Goal: Navigation & Orientation: Find specific page/section

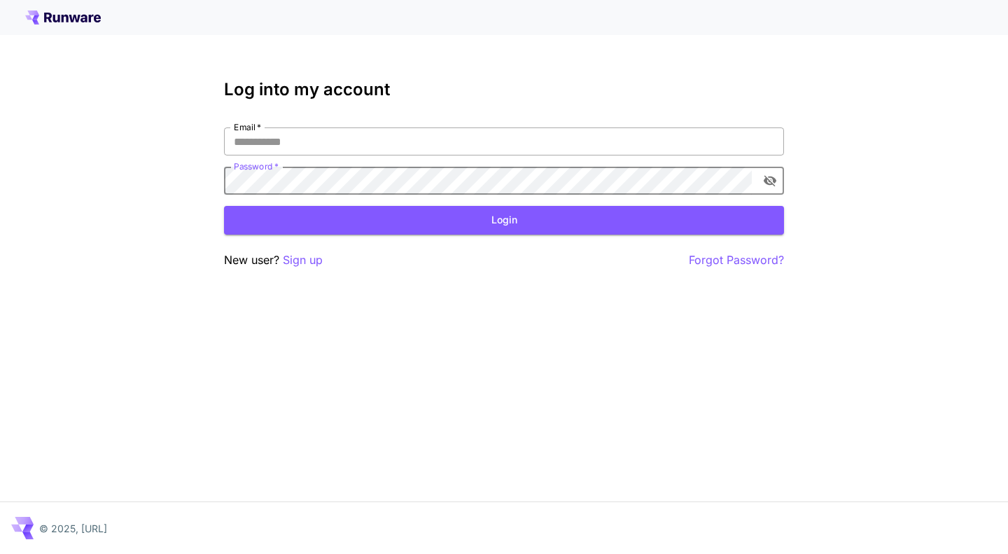
click at [412, 138] on input "Email   *" at bounding box center [504, 141] width 560 height 28
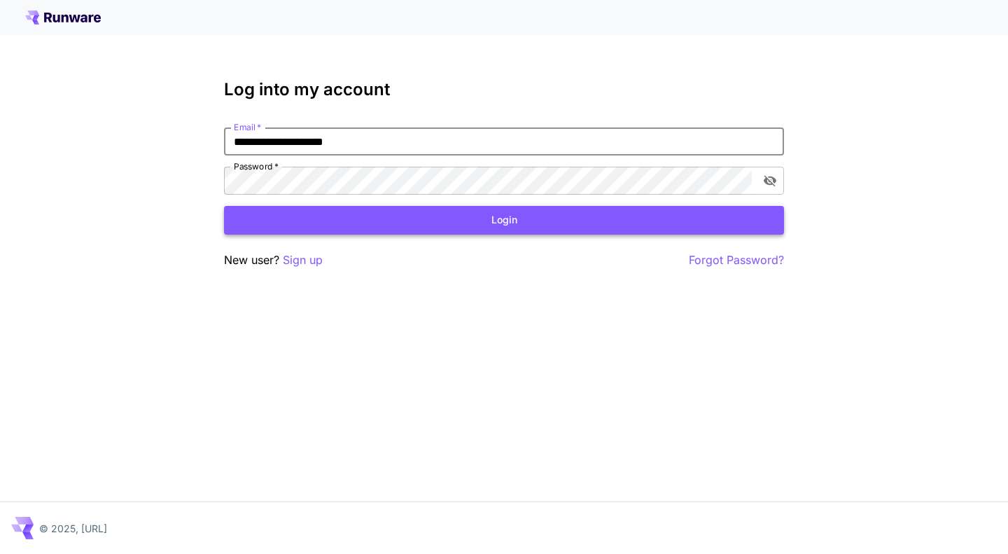
type input "**********"
click at [507, 223] on button "Login" at bounding box center [504, 220] width 560 height 29
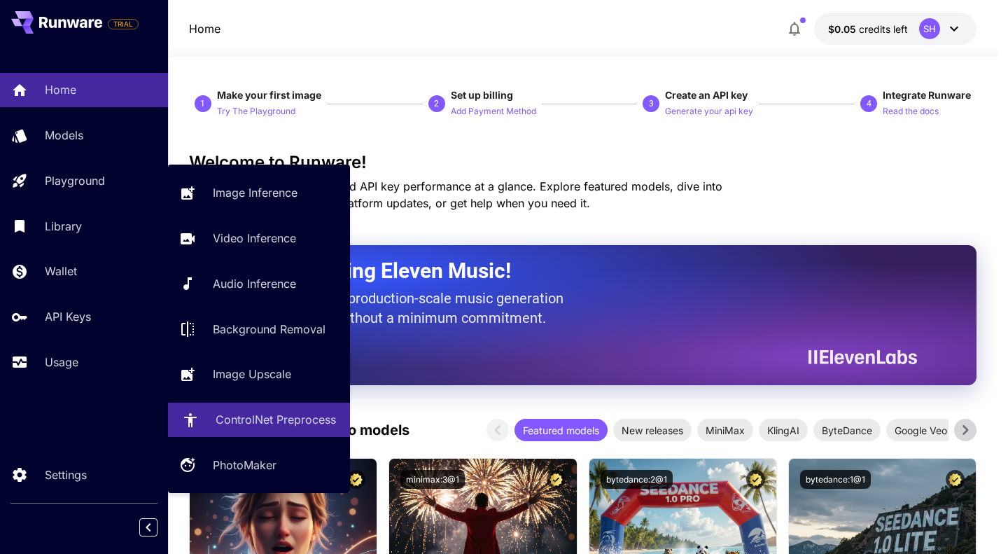
click at [260, 422] on p "ControlNet Preprocess" at bounding box center [276, 419] width 120 height 17
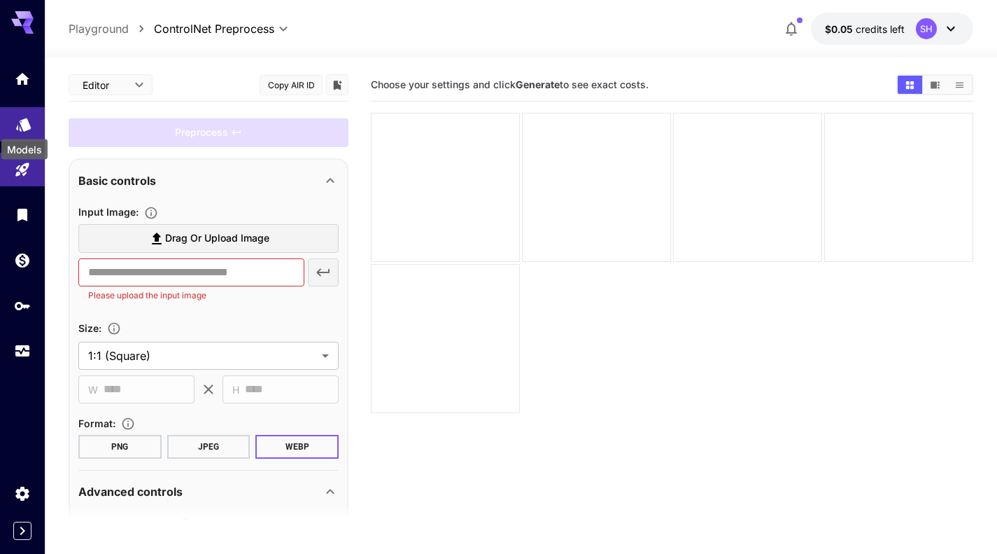
click at [22, 125] on icon "Models" at bounding box center [23, 119] width 15 height 13
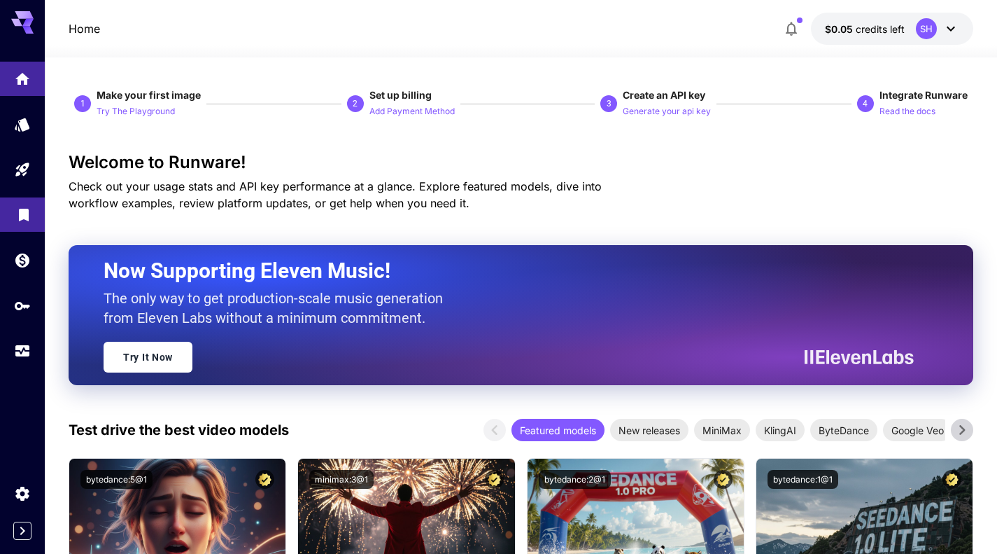
click at [25, 224] on link at bounding box center [22, 214] width 45 height 34
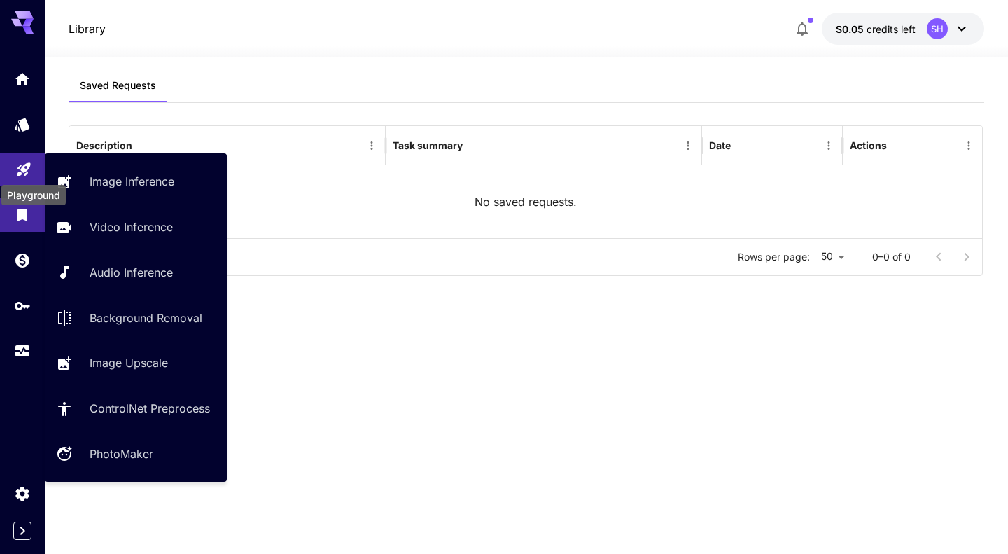
click at [15, 169] on link at bounding box center [22, 170] width 45 height 34
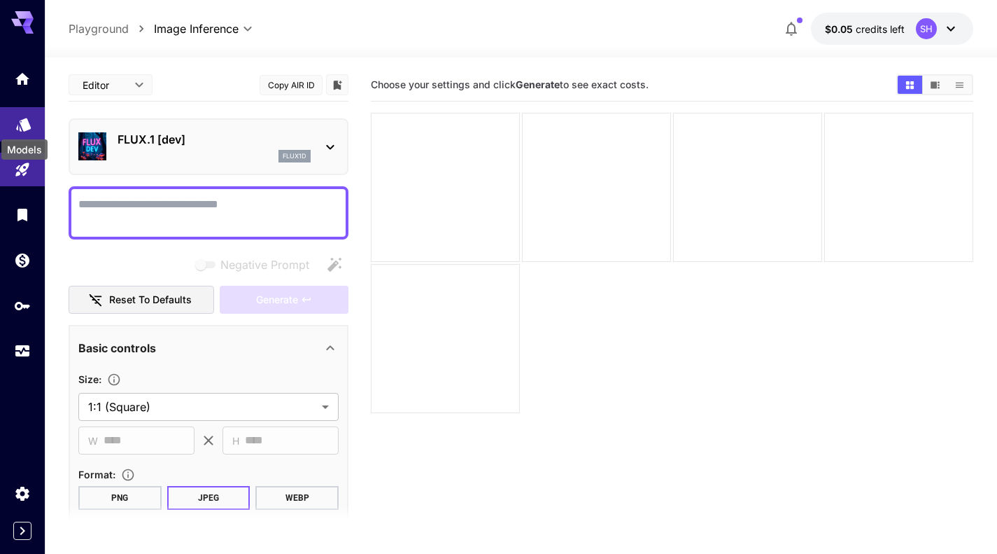
click at [19, 127] on icon "Models" at bounding box center [23, 119] width 17 height 17
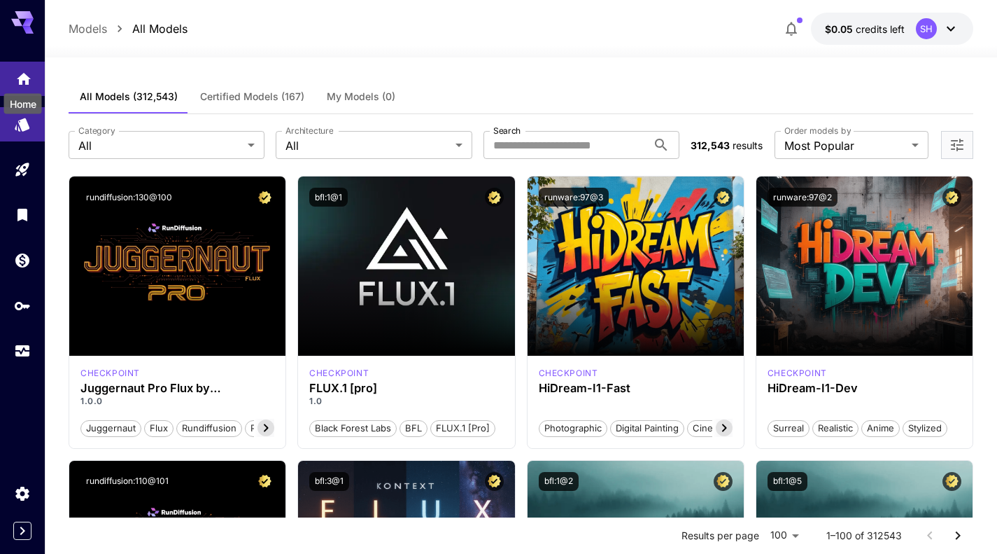
click at [26, 80] on icon "Home" at bounding box center [24, 75] width 14 height 12
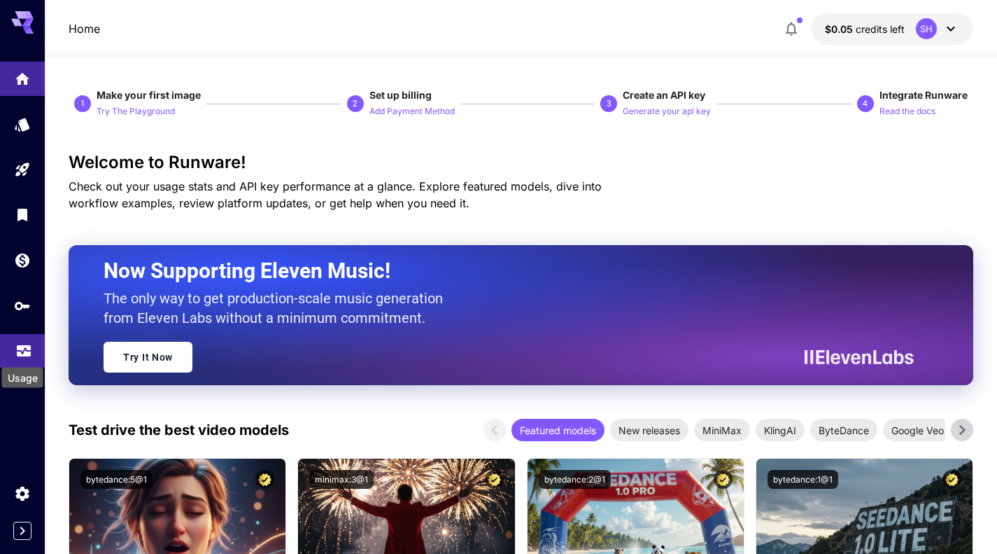
click at [19, 352] on icon "Usage" at bounding box center [24, 348] width 14 height 7
